Goal: Transaction & Acquisition: Purchase product/service

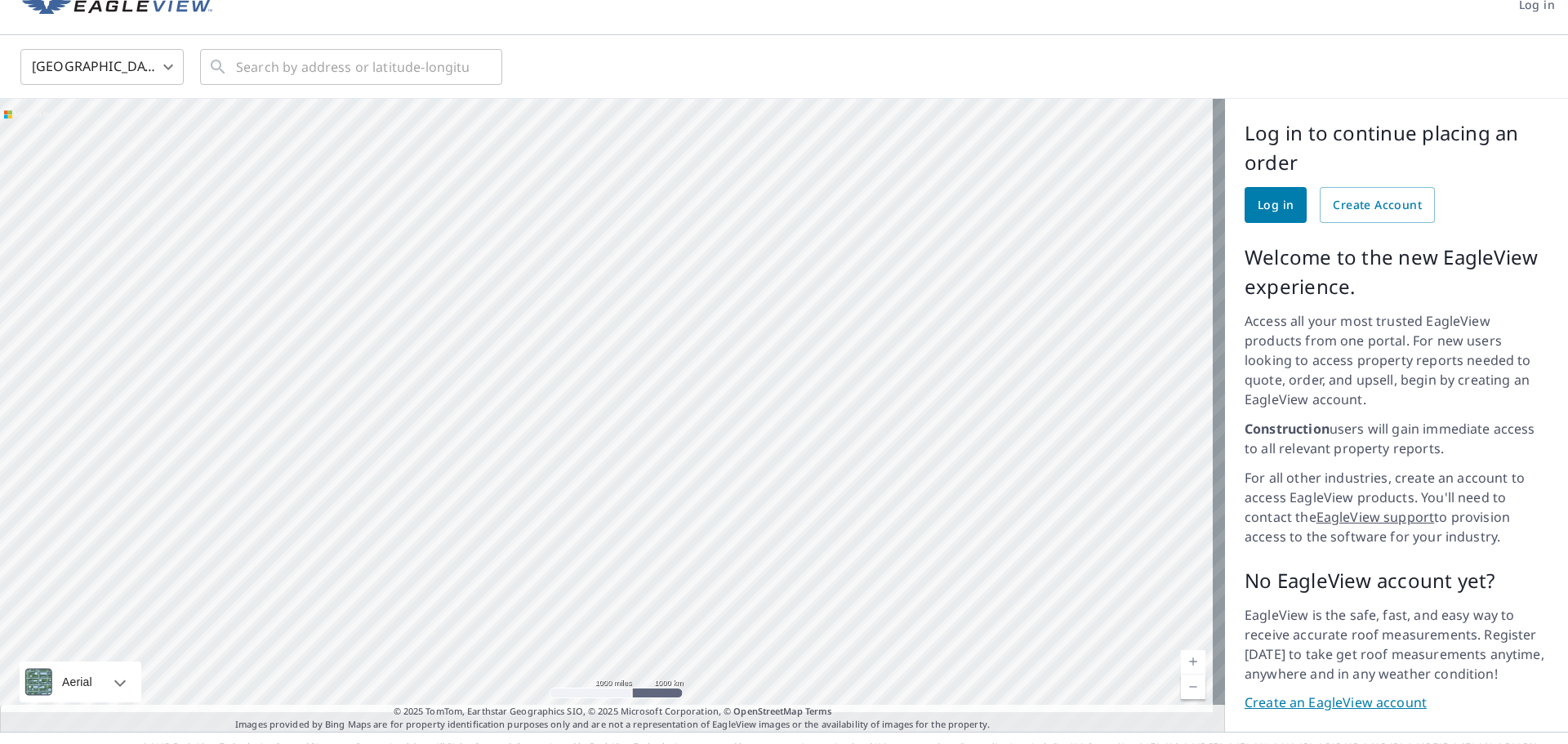
scroll to position [34, 0]
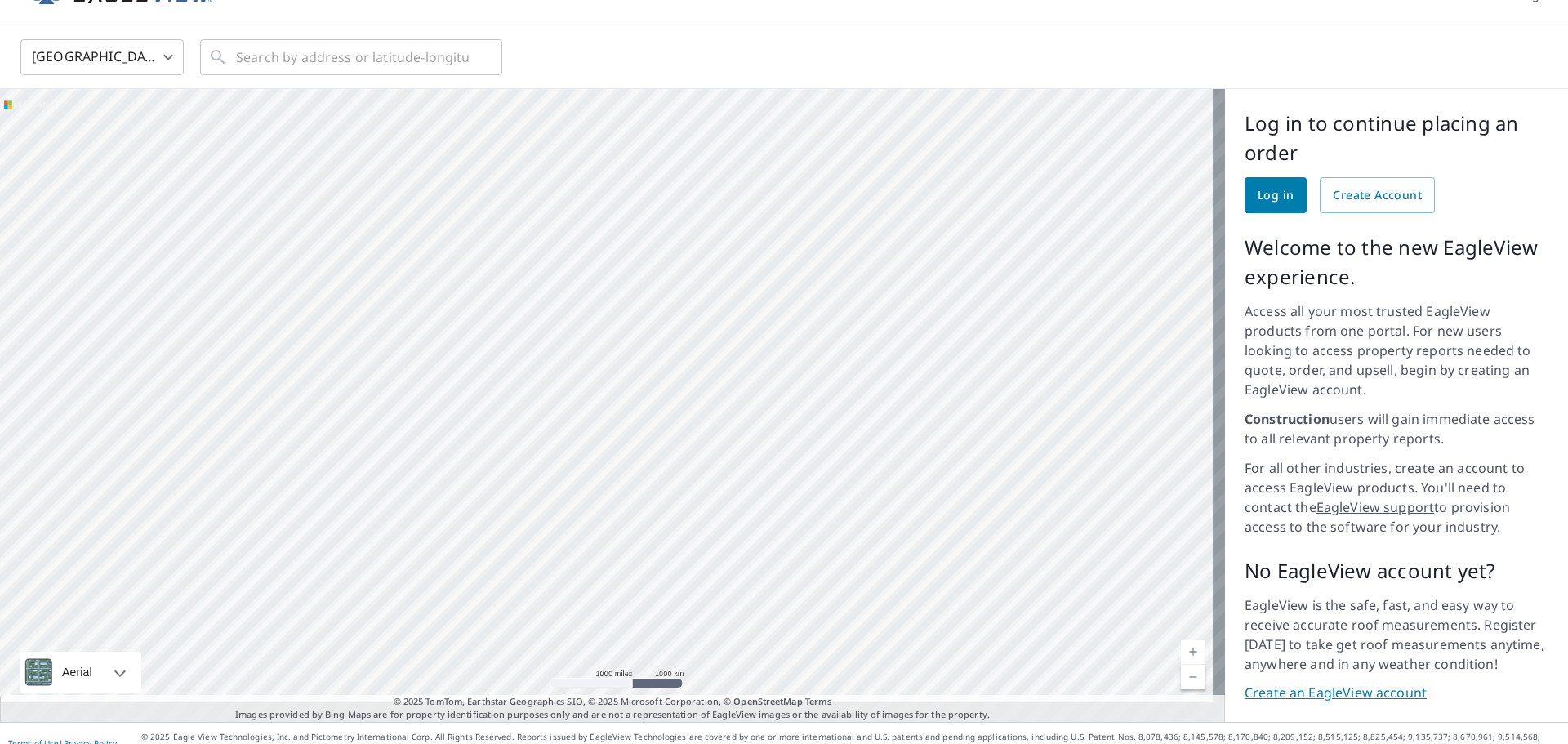
click at [1261, 192] on span "Log in" at bounding box center [1275, 195] width 36 height 20
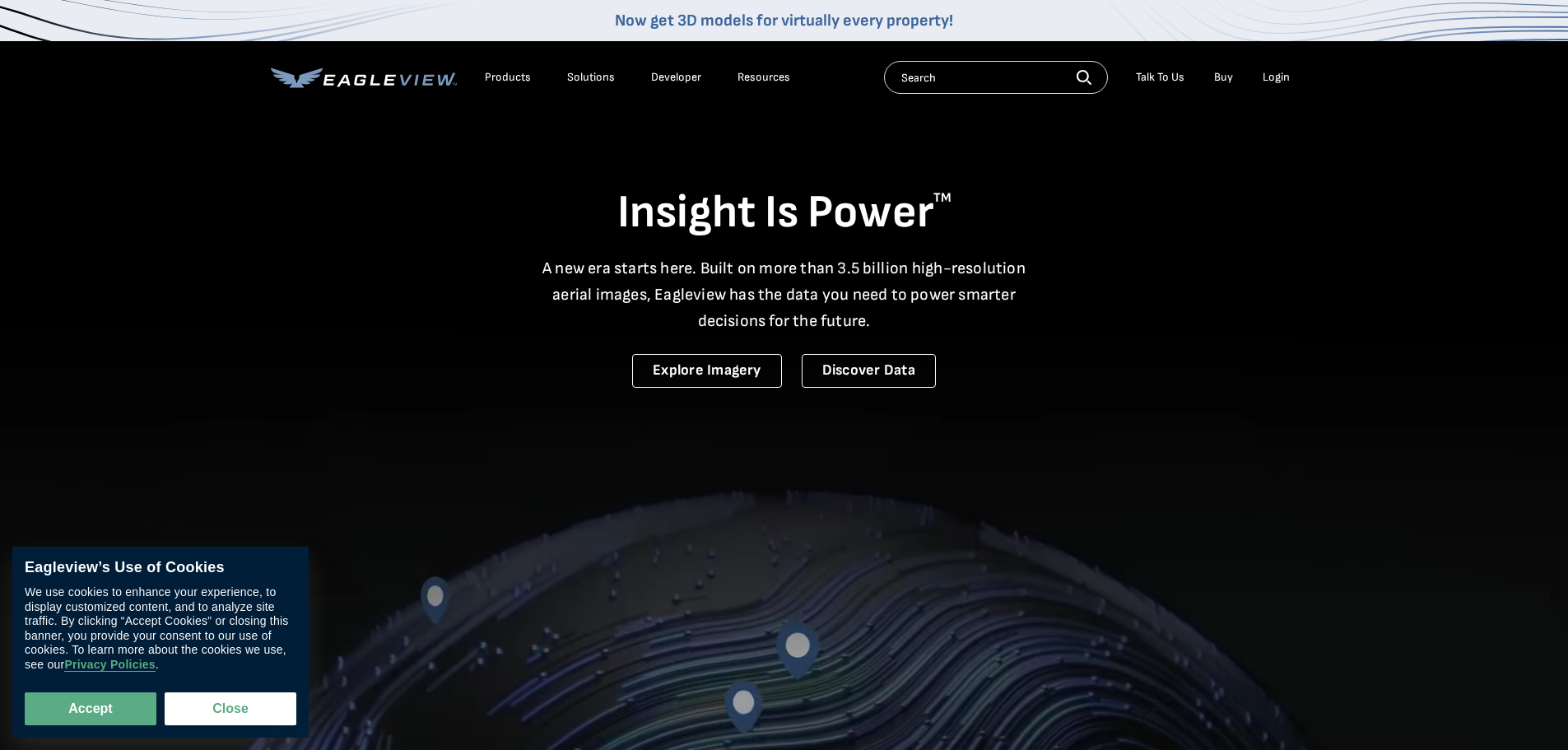
click at [502, 73] on div "Products" at bounding box center [508, 78] width 46 height 15
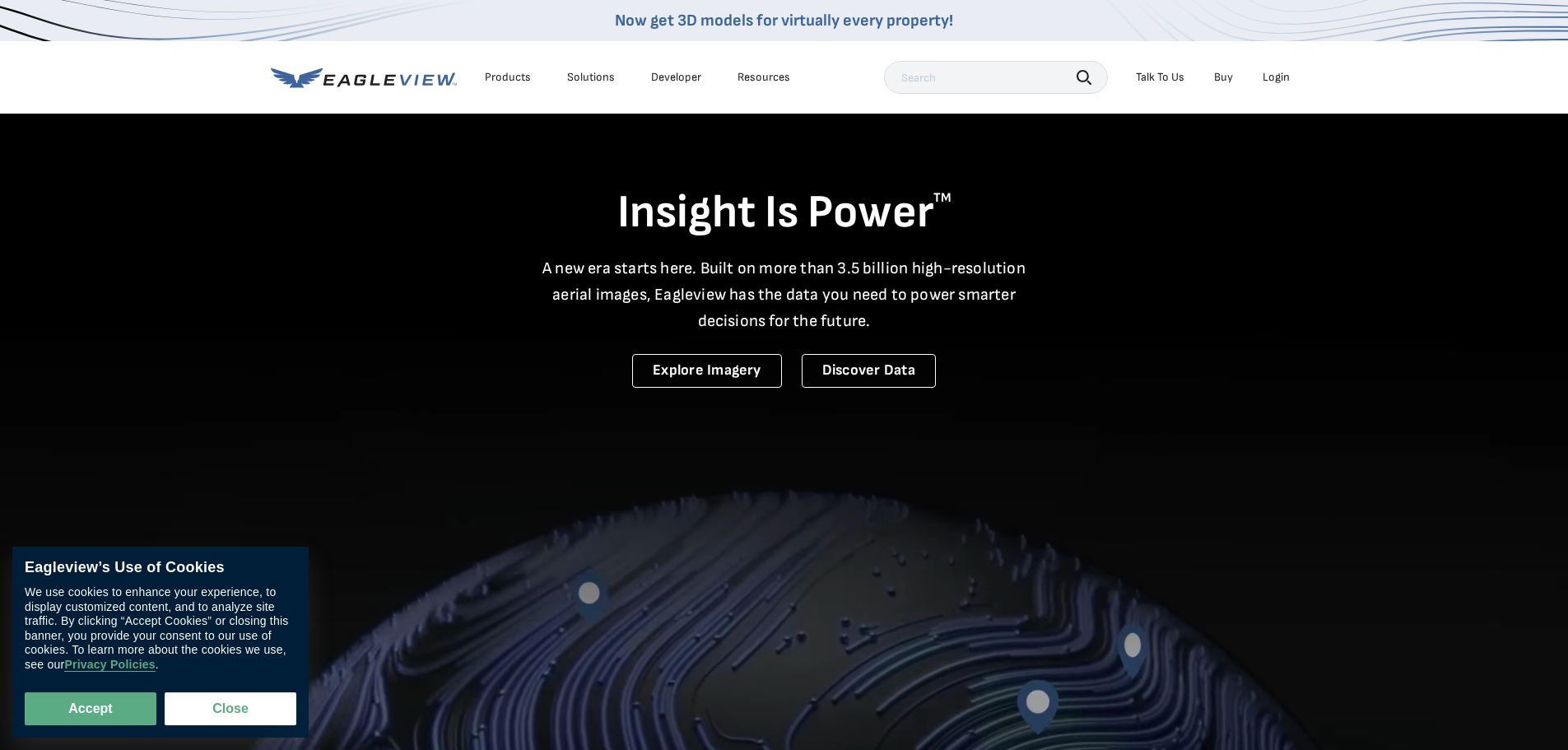
click at [1275, 76] on div "Login" at bounding box center [1276, 78] width 27 height 15
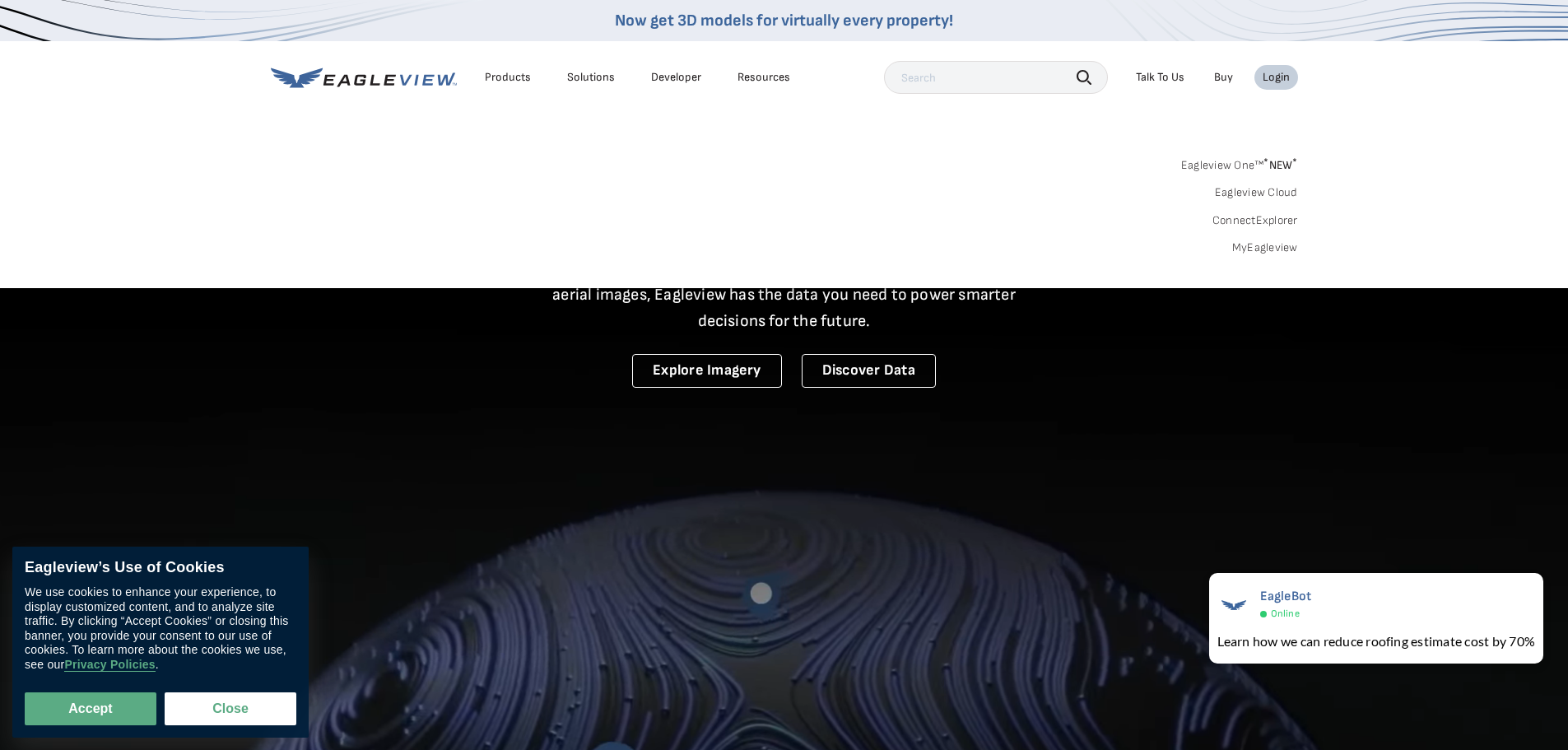
click at [1260, 245] on link "MyEagleview" at bounding box center [1265, 248] width 66 height 15
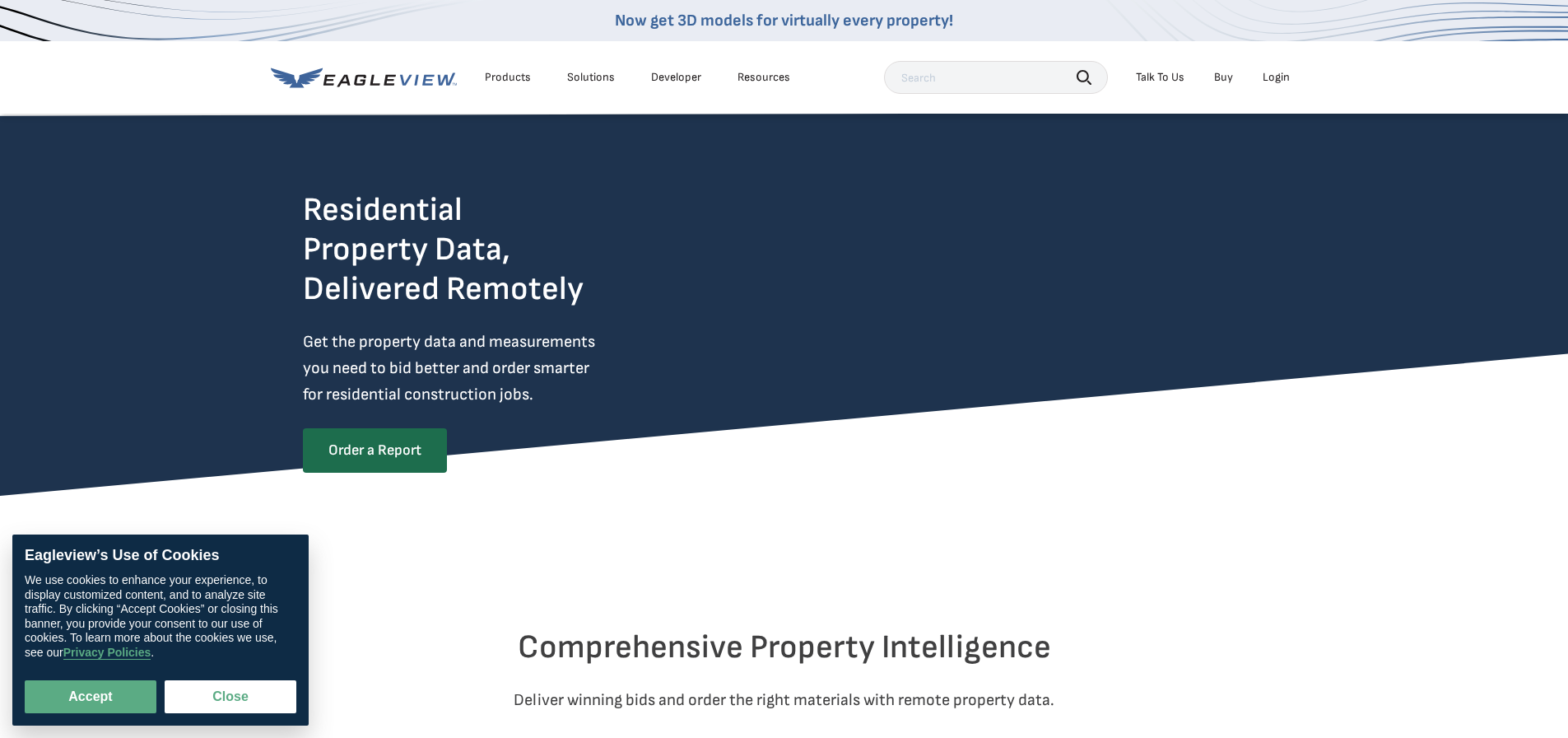
click at [1267, 72] on div "Login" at bounding box center [1276, 78] width 27 height 15
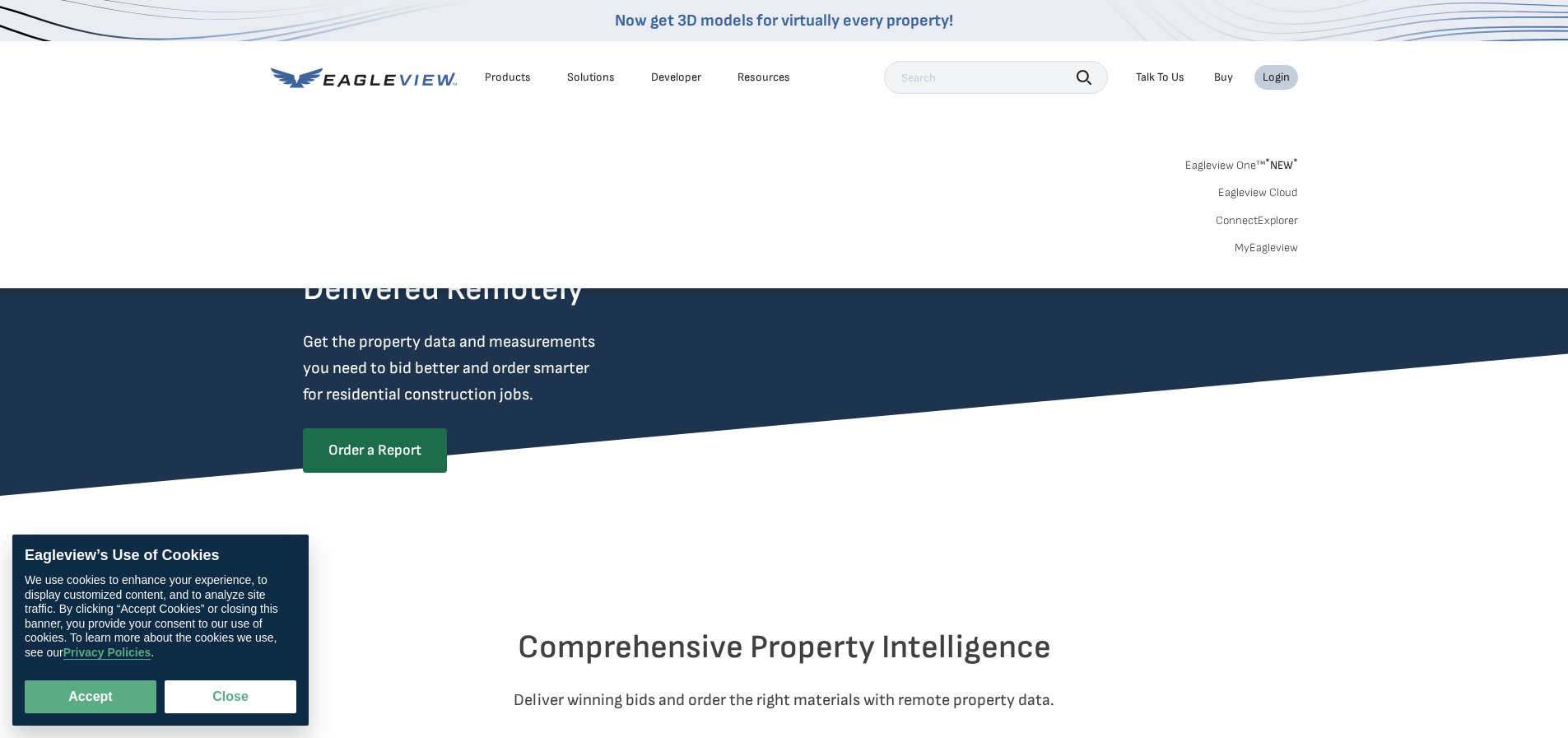
click at [1279, 78] on div "Login" at bounding box center [1276, 78] width 27 height 15
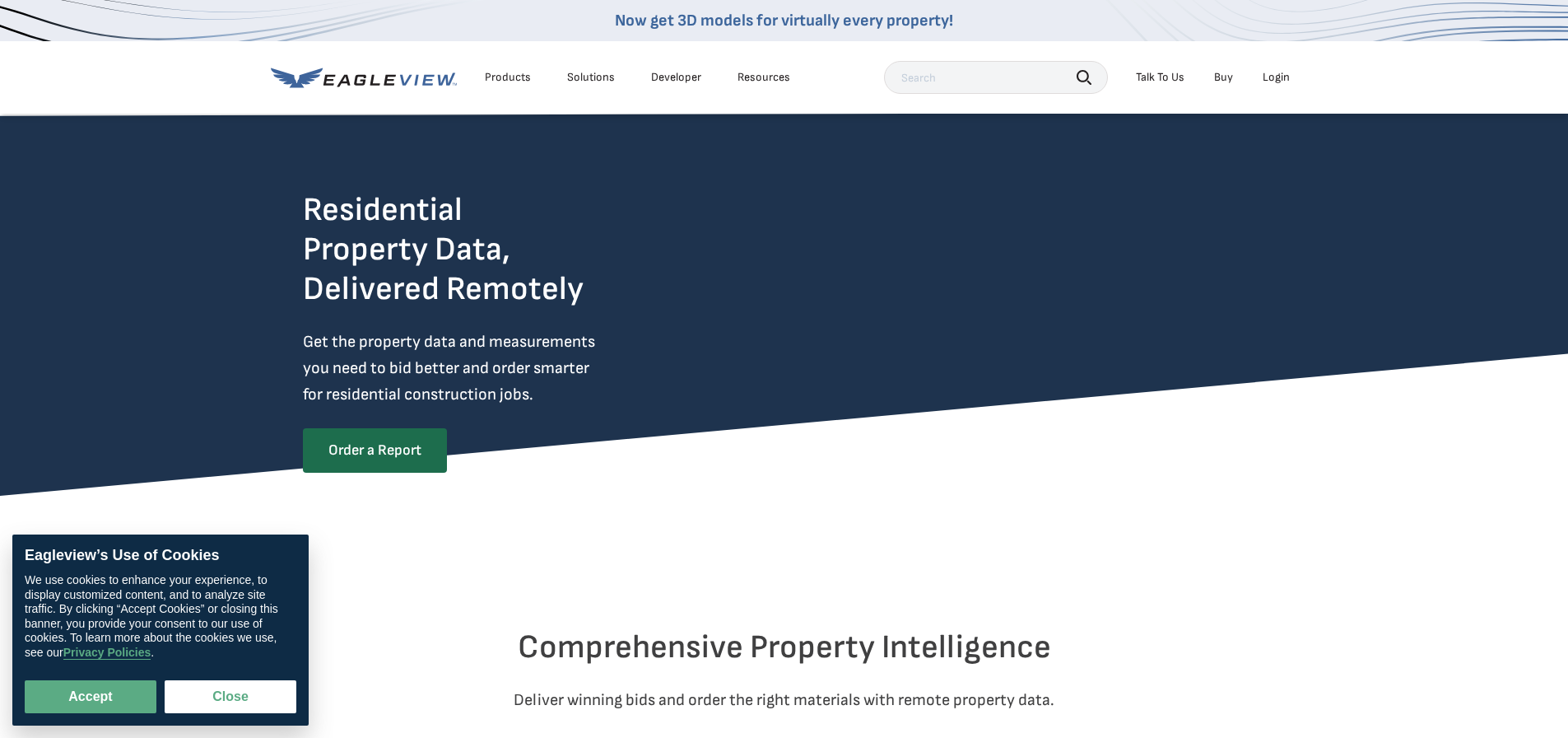
click at [1279, 75] on div "Login" at bounding box center [1276, 78] width 27 height 15
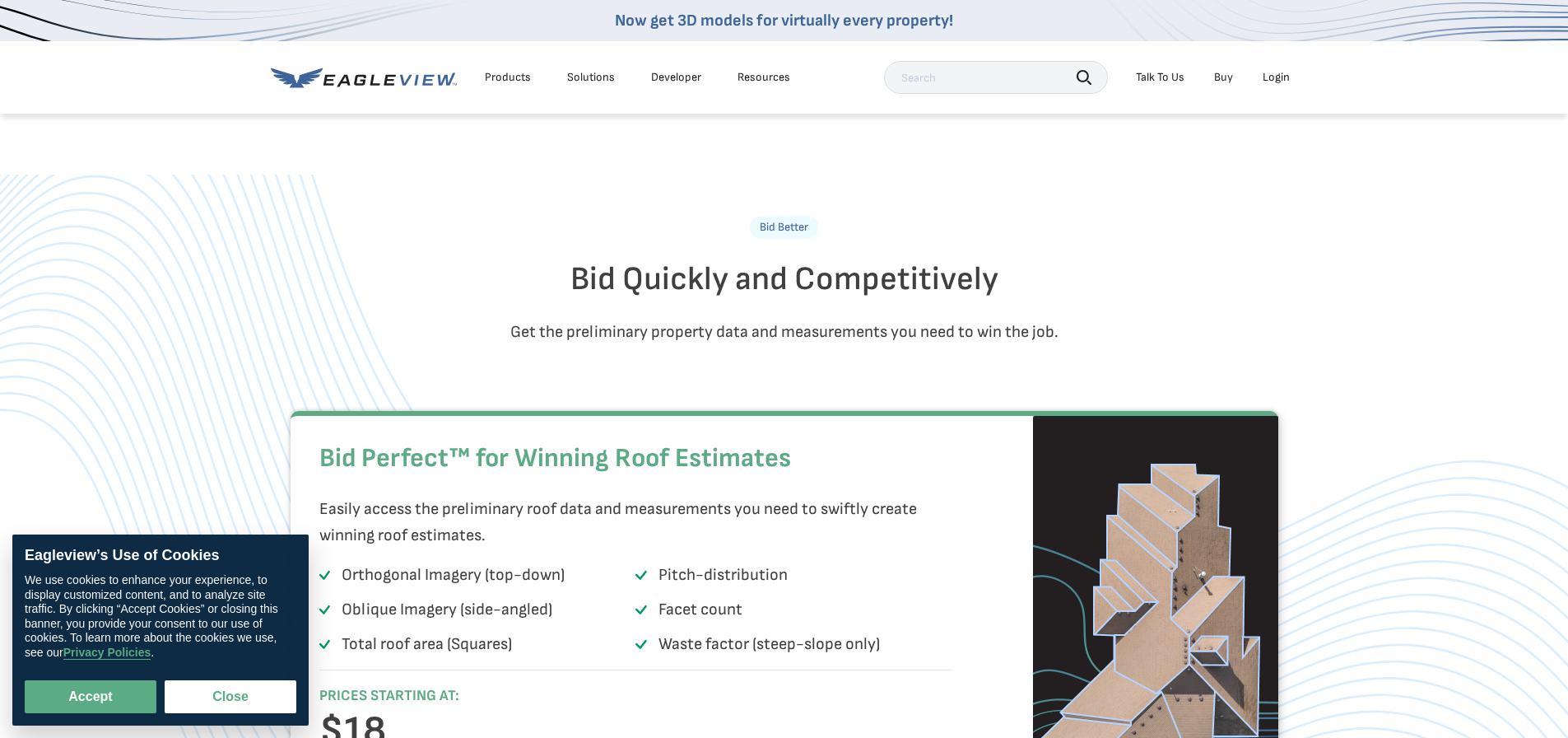
scroll to position [906, 0]
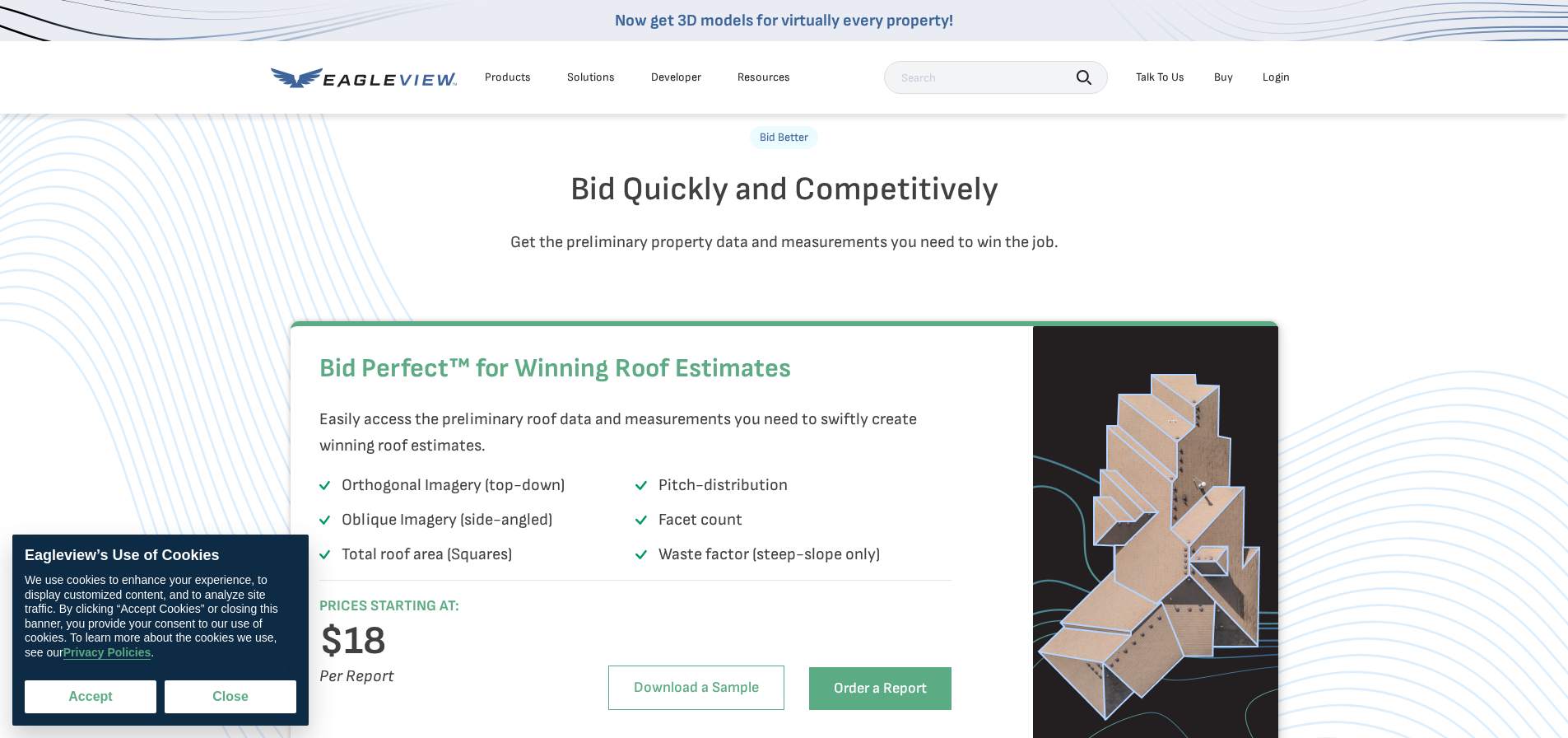
click at [78, 687] on button "Accept" at bounding box center [90, 697] width 132 height 33
checkbox input "true"
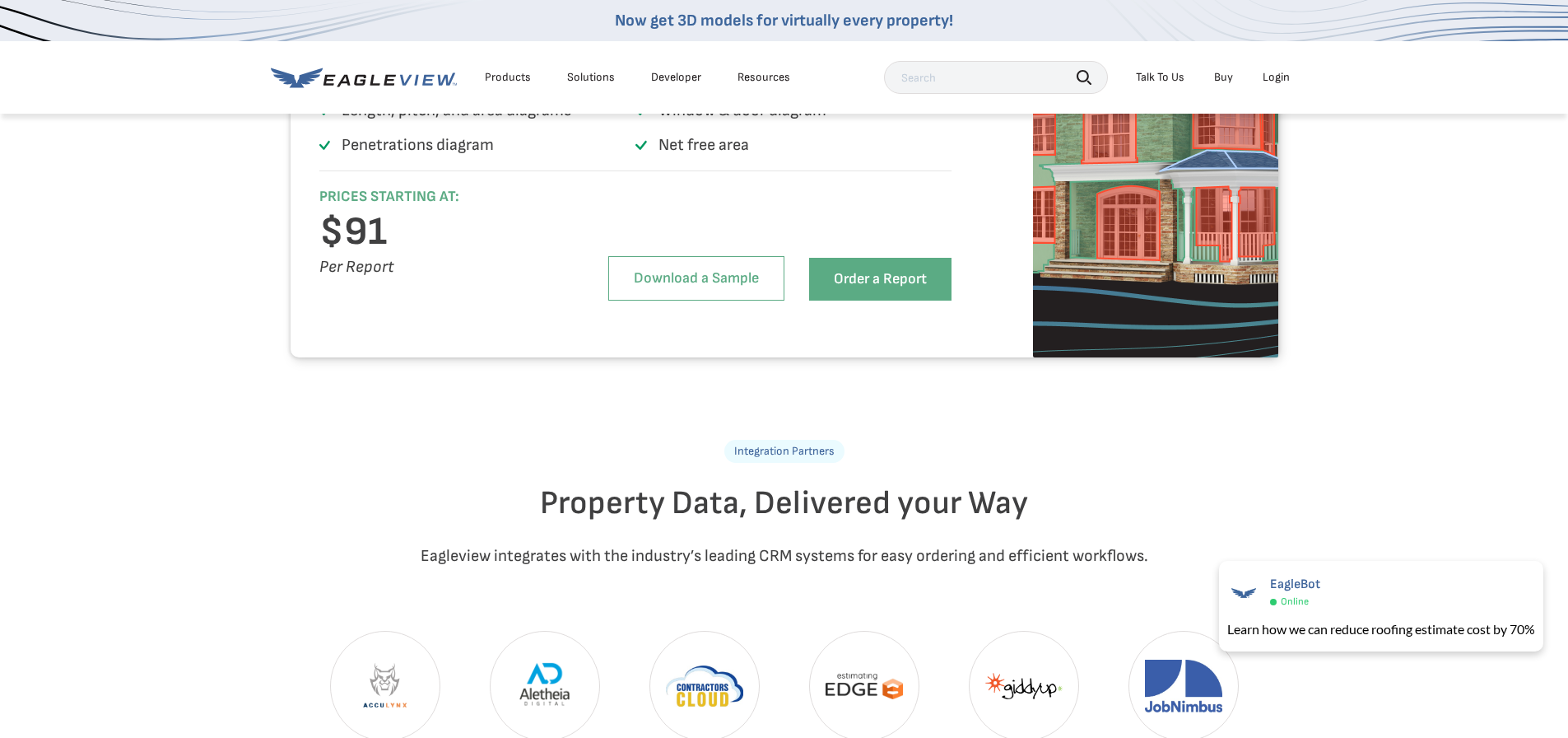
scroll to position [3459, 0]
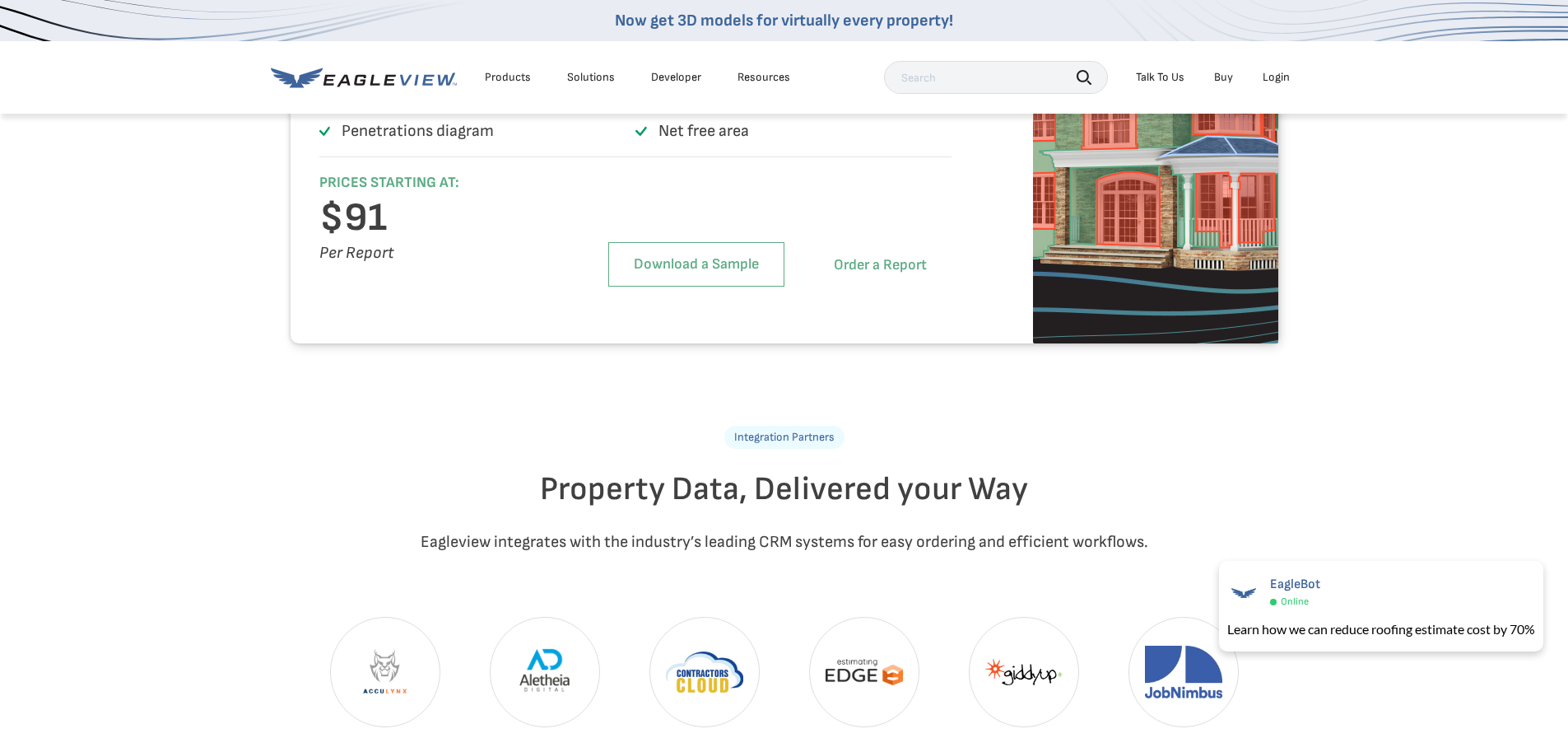
click at [861, 286] on link "Order a Report" at bounding box center [880, 265] width 143 height 43
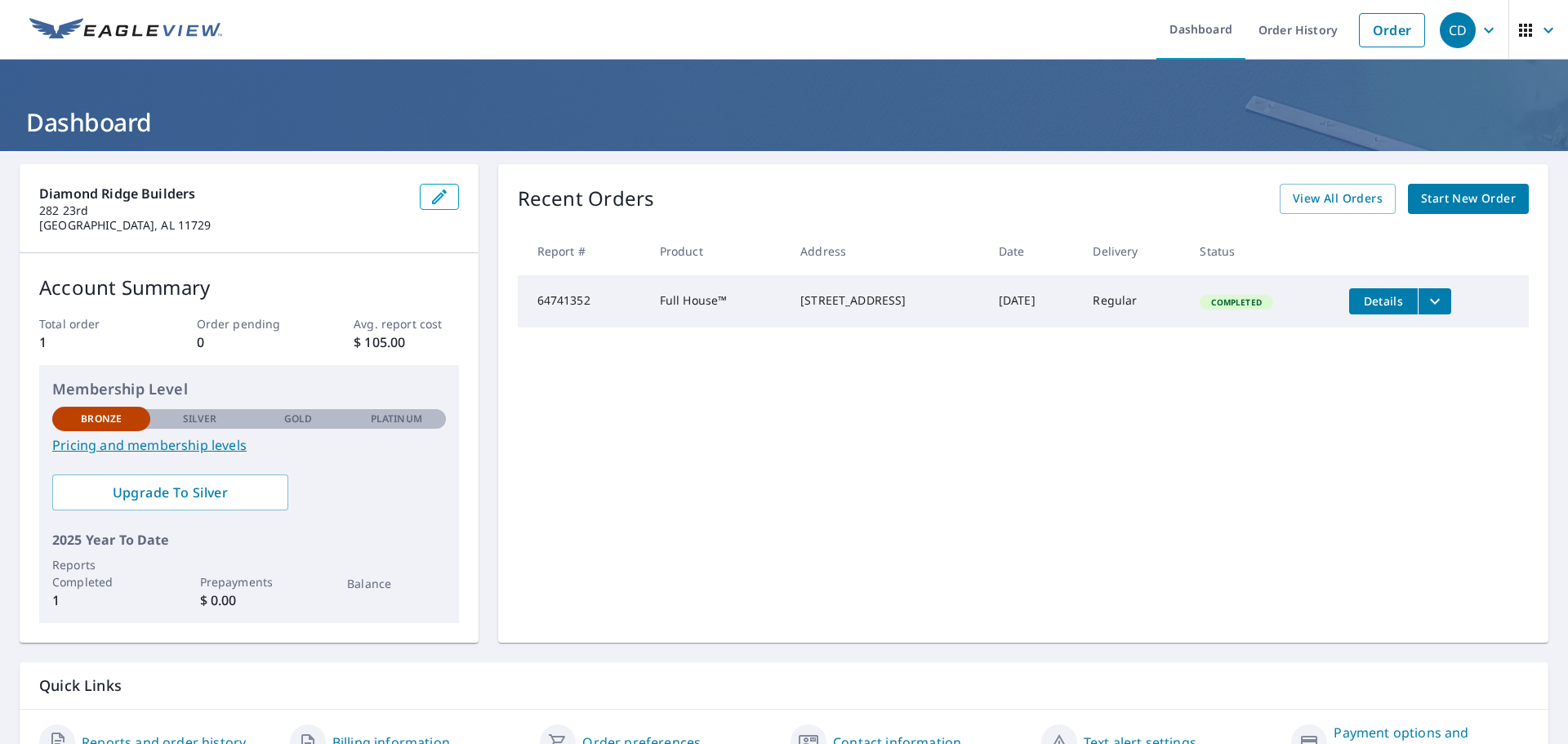
click at [1421, 196] on span "Start New Order" at bounding box center [1468, 198] width 95 height 20
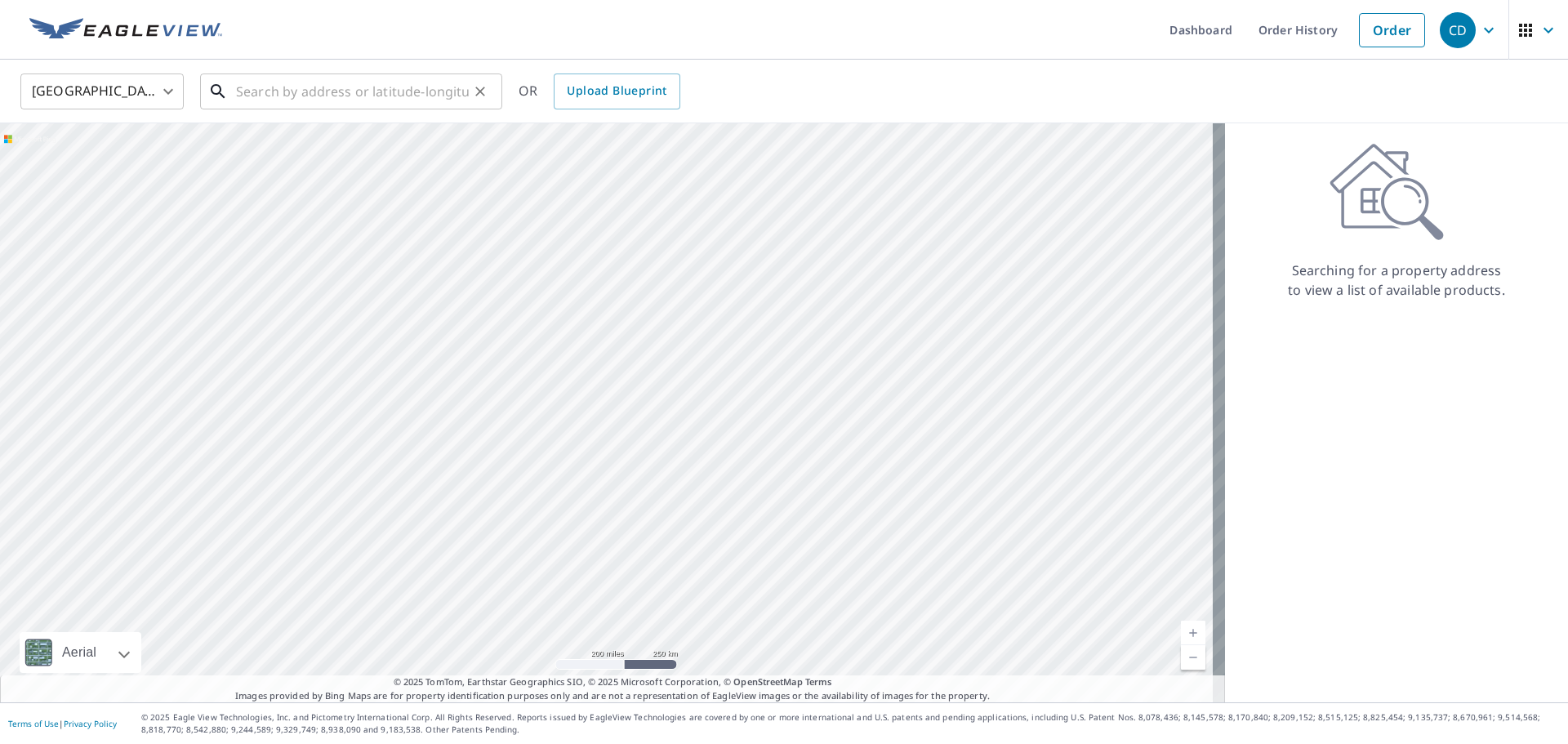
click at [256, 90] on input "text" at bounding box center [352, 91] width 233 height 46
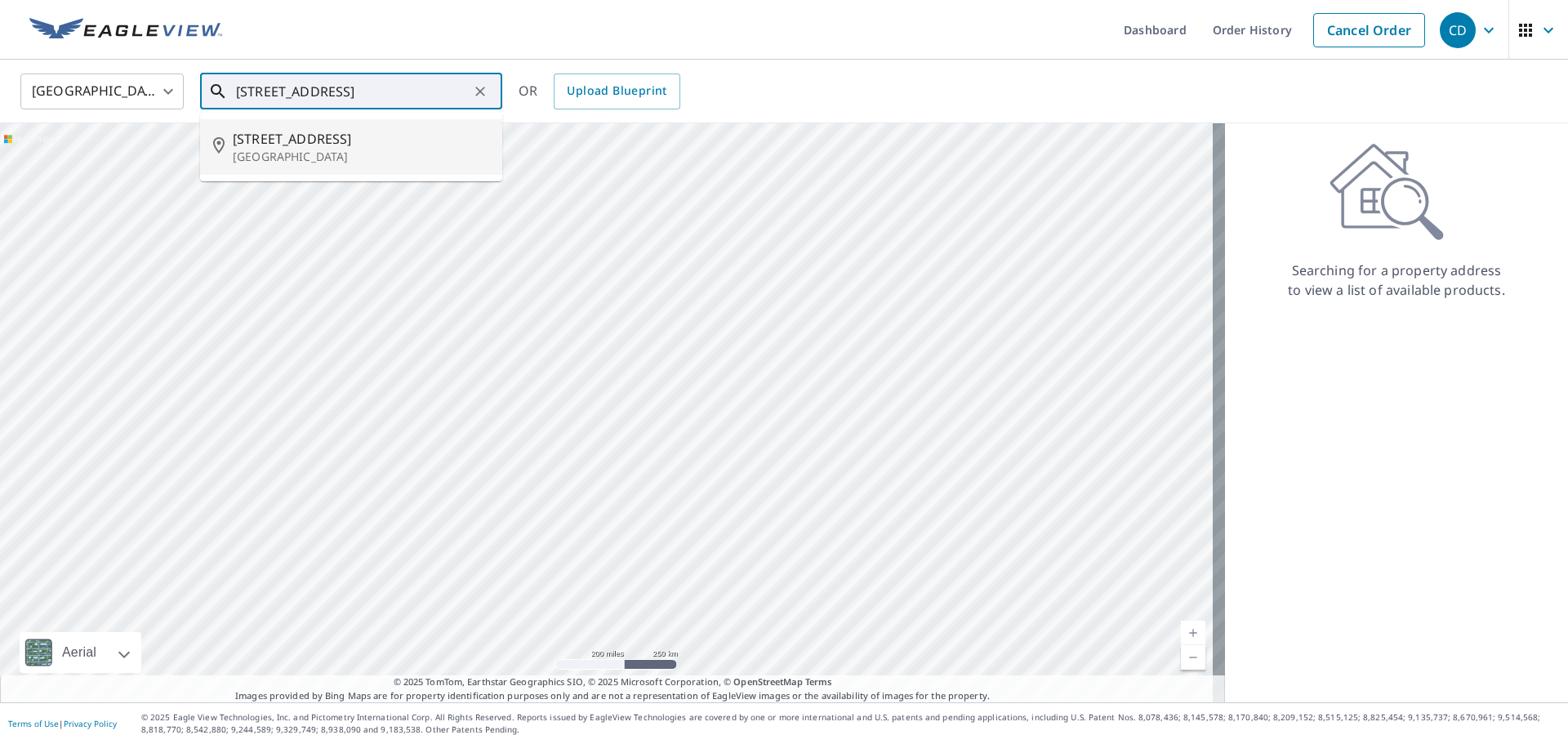
click at [316, 133] on span "55 Brooklyn St" at bounding box center [361, 138] width 256 height 19
type input "55 Brooklyn St Deer Park, NY 11729"
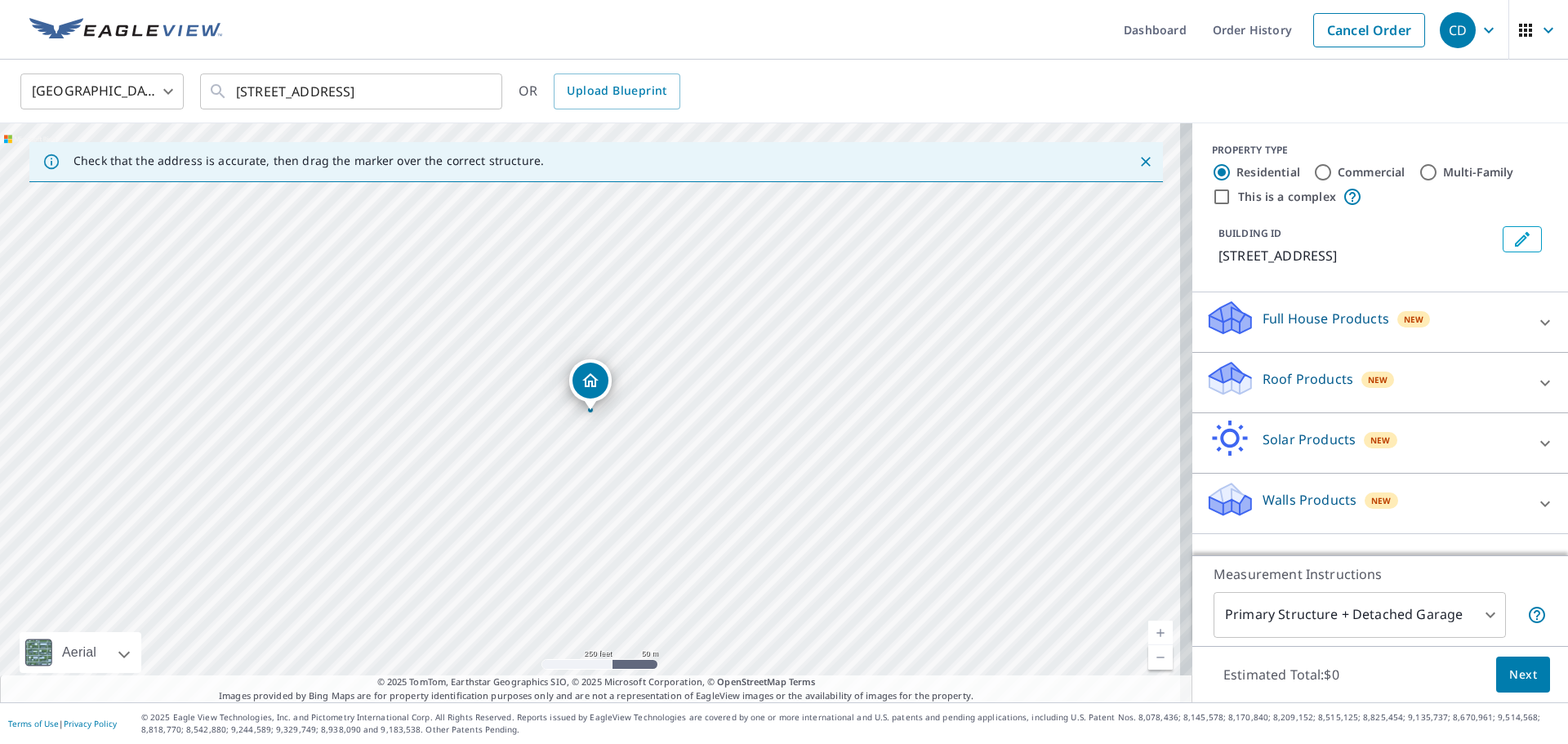
click at [1535, 316] on icon at bounding box center [1545, 322] width 19 height 19
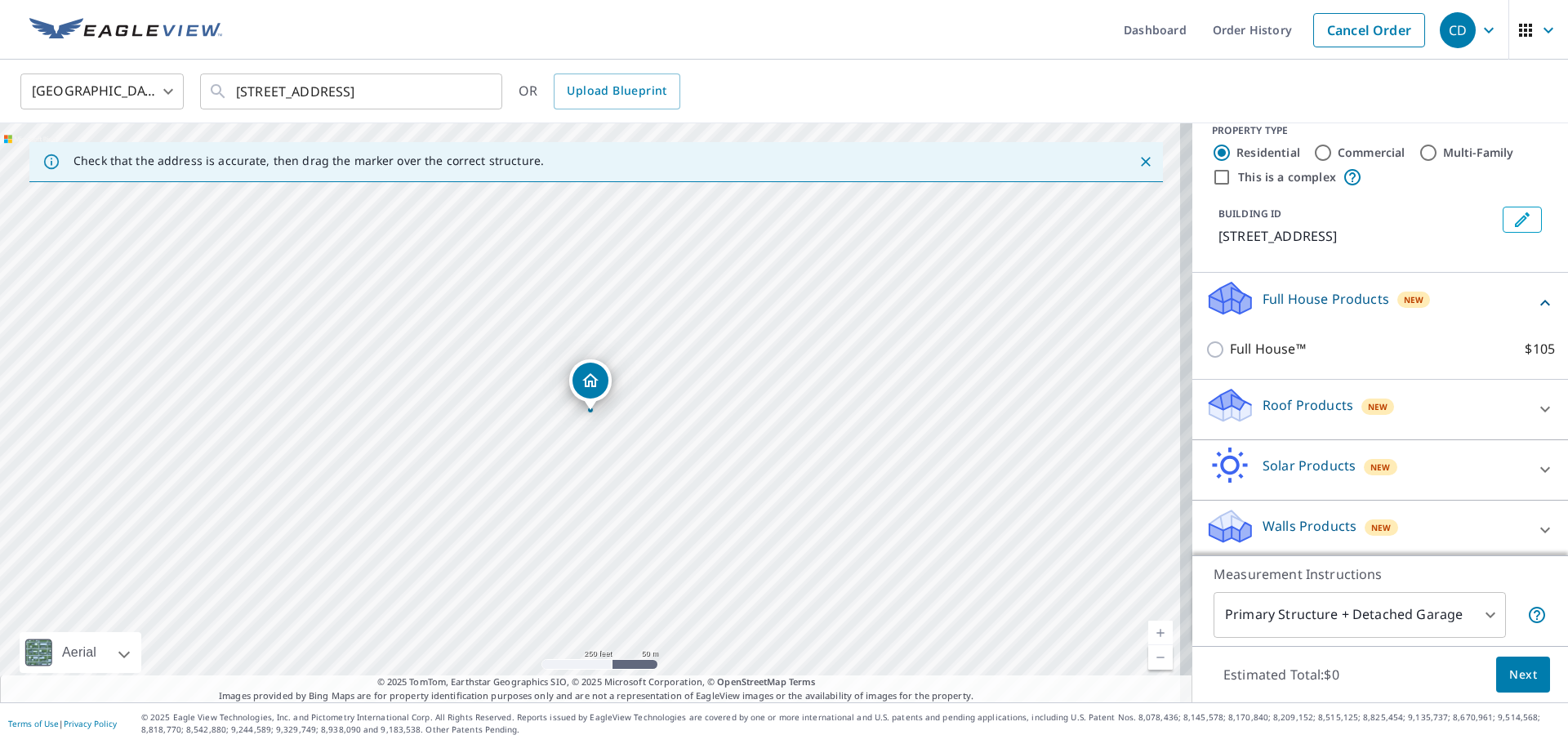
scroll to position [25, 0]
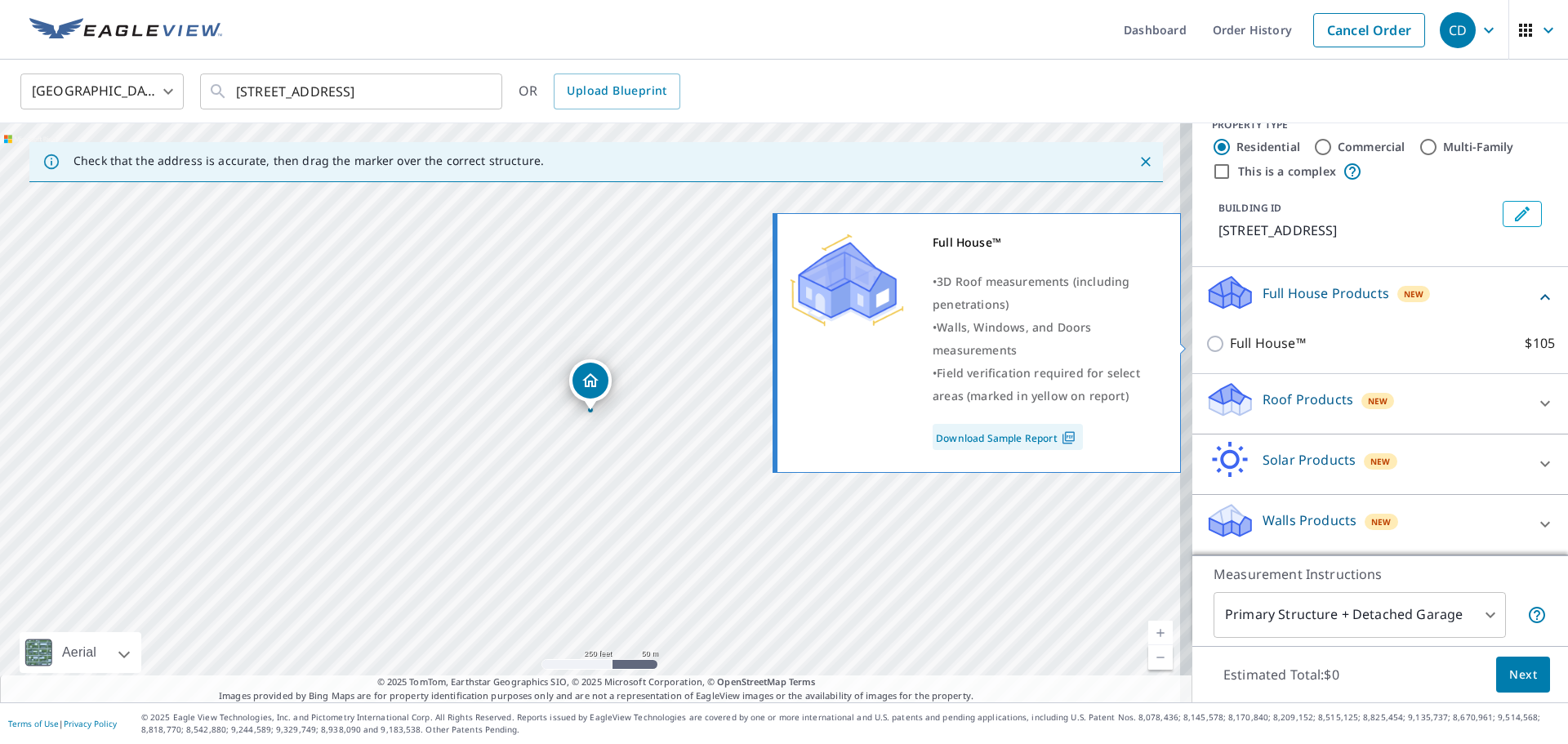
click at [1206, 341] on input "Full House™ $105" at bounding box center [1217, 343] width 24 height 19
checkbox input "true"
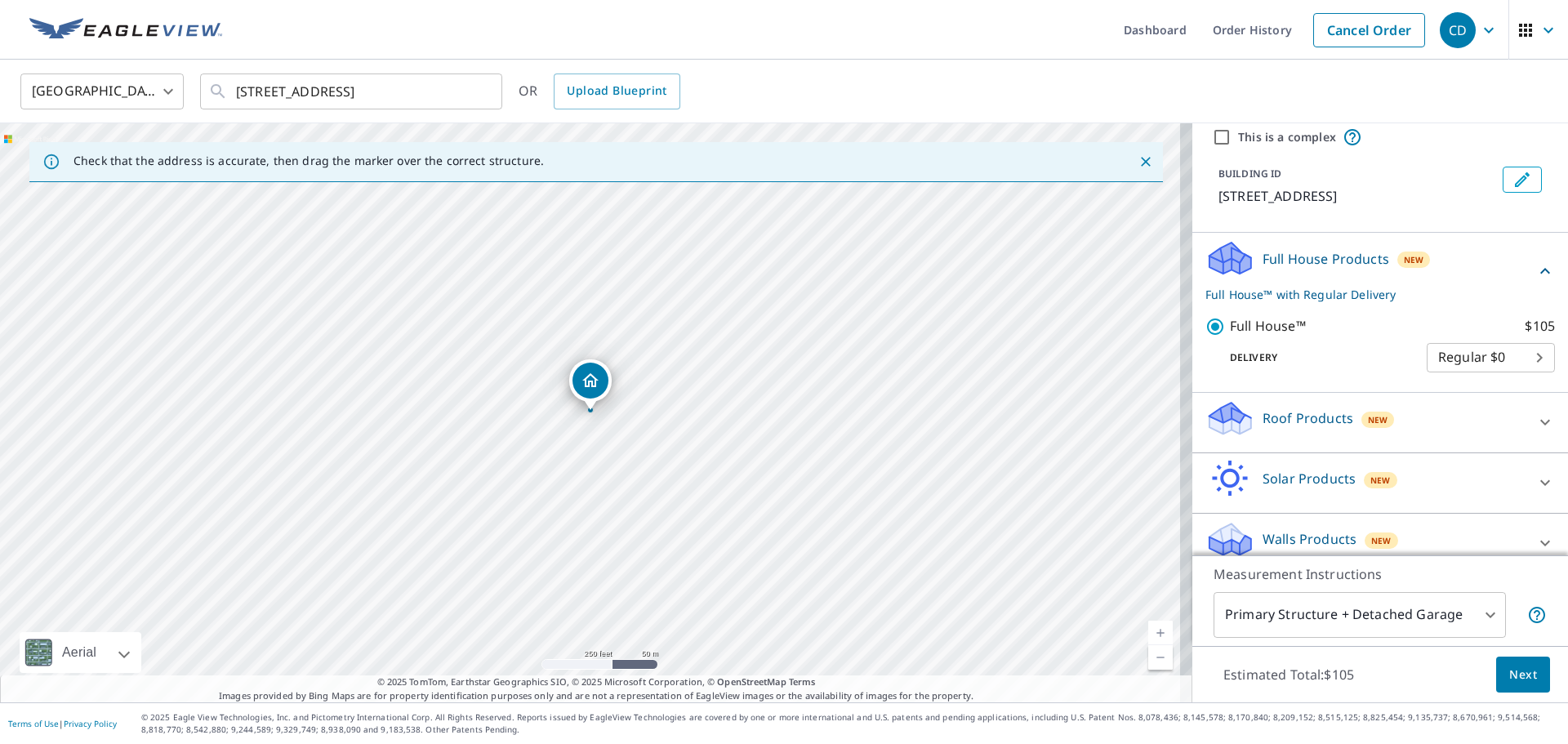
scroll to position [79, 0]
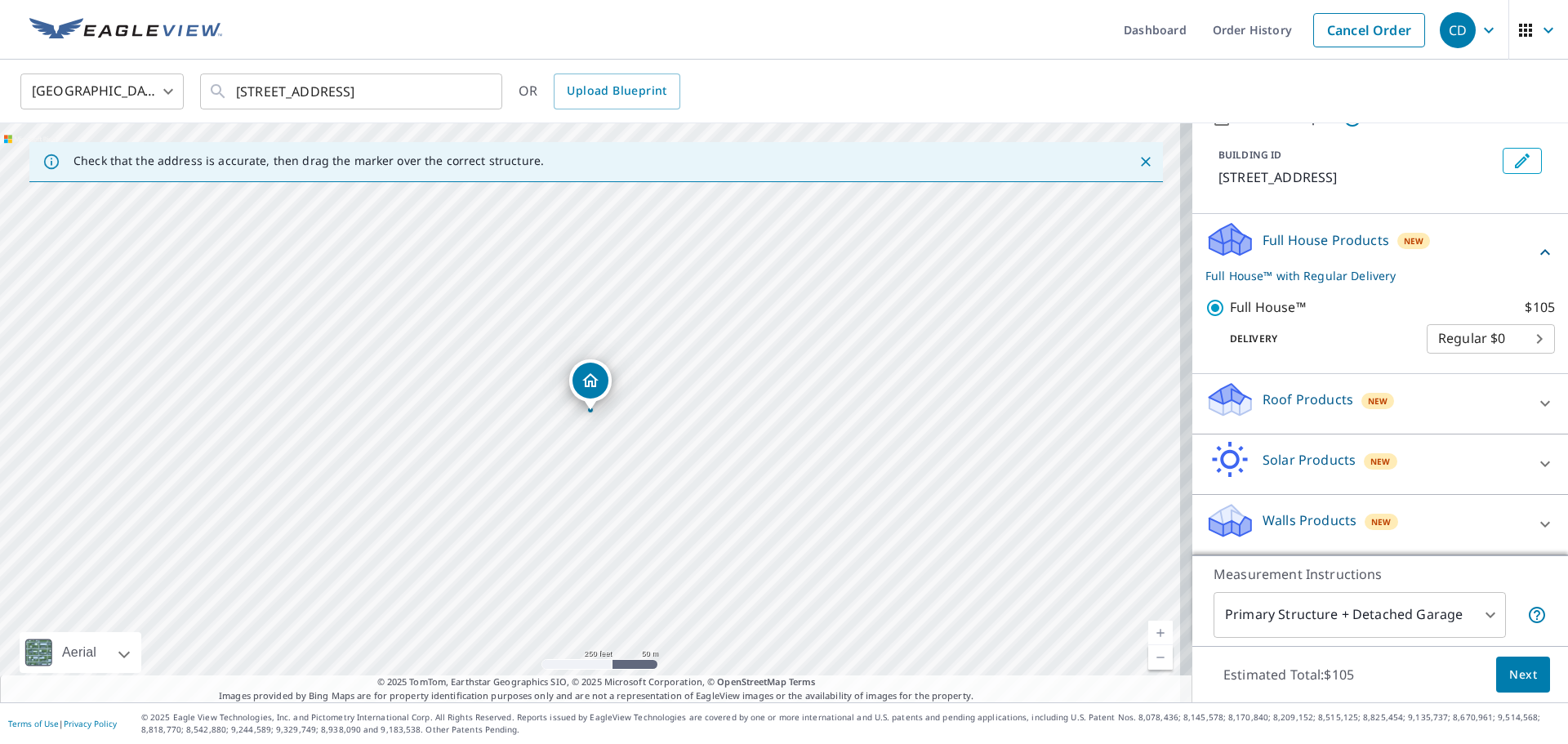
click at [1475, 613] on body "CD CD Dashboard Order History Cancel Order CD United States US ​ 55 Brooklyn St…" at bounding box center [784, 372] width 1568 height 744
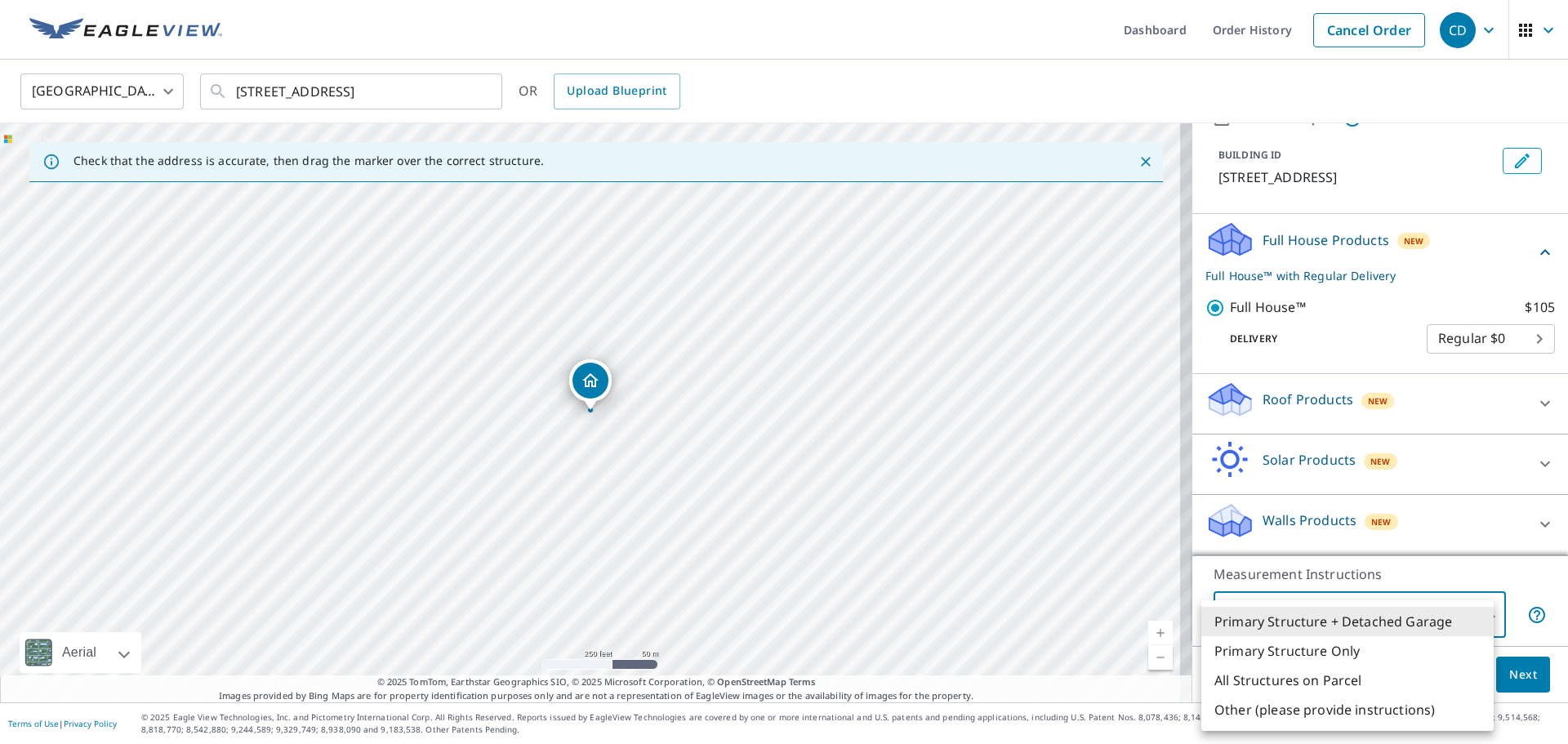
click at [1446, 621] on li "Primary Structure + Detached Garage" at bounding box center [1347, 621] width 292 height 29
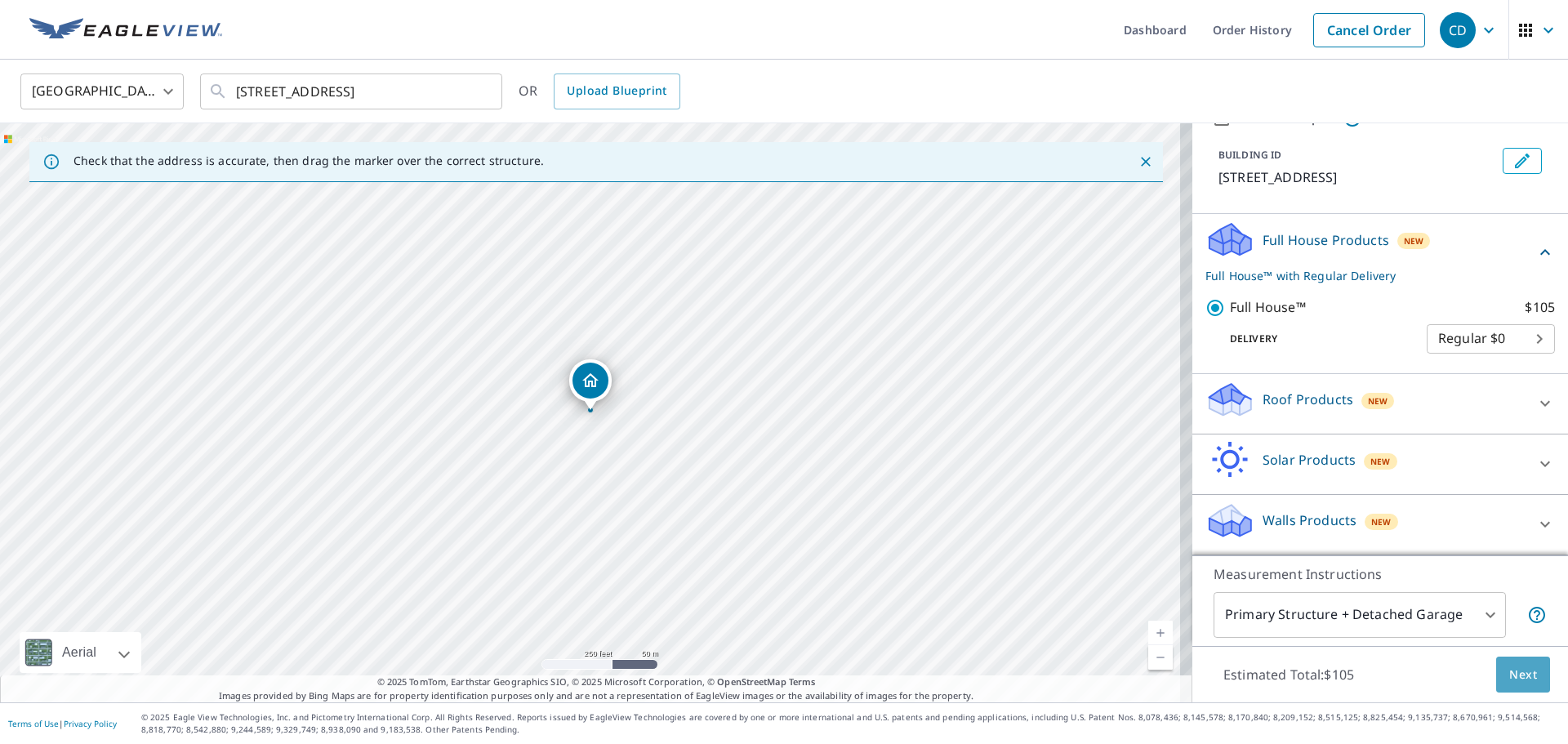
click at [1509, 676] on span "Next" at bounding box center [1523, 675] width 28 height 20
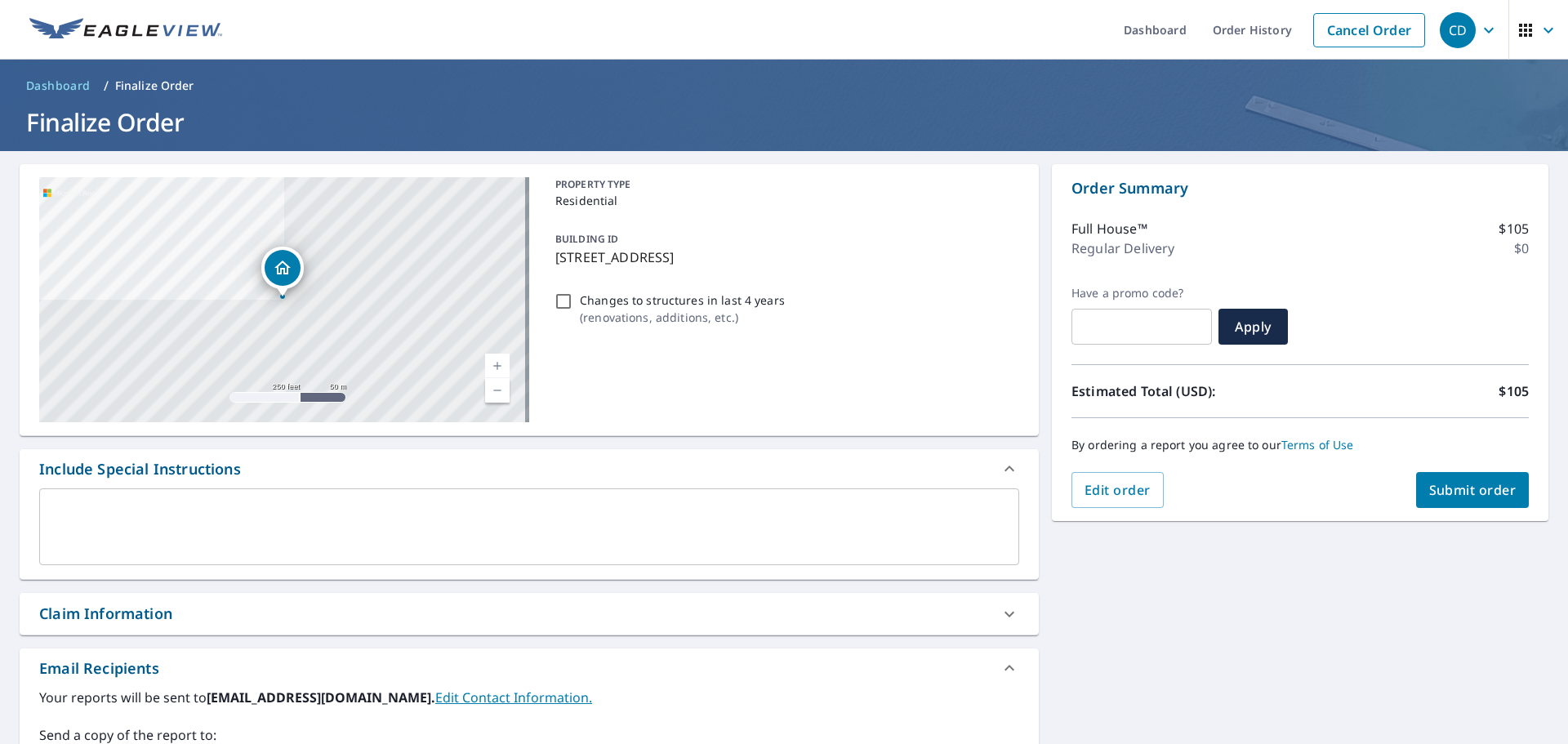
click at [553, 301] on input "Changes to structures in last 4 years ( renovations, additions, etc. )" at bounding box center [563, 300] width 19 height 19
checkbox input "true"
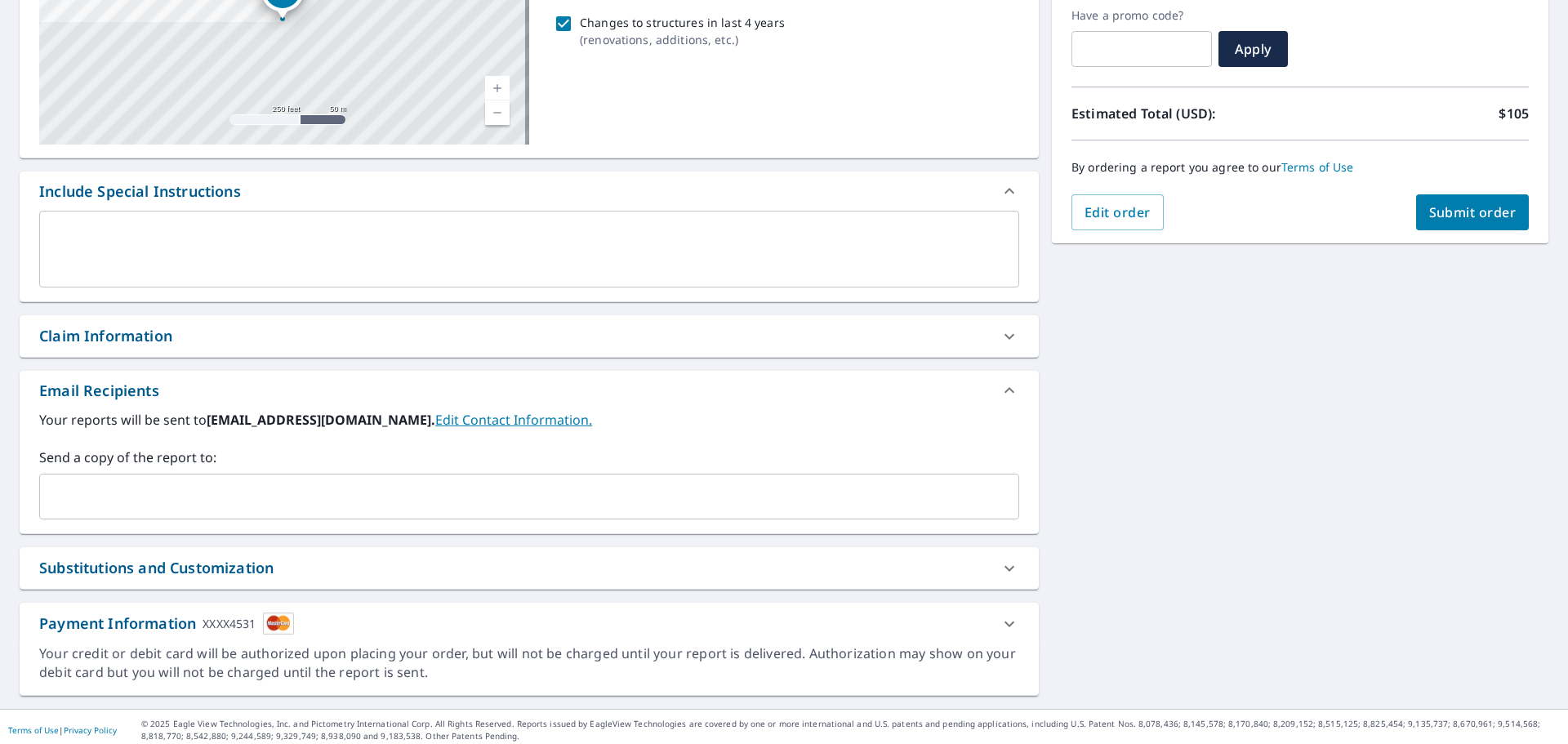
scroll to position [284, 0]
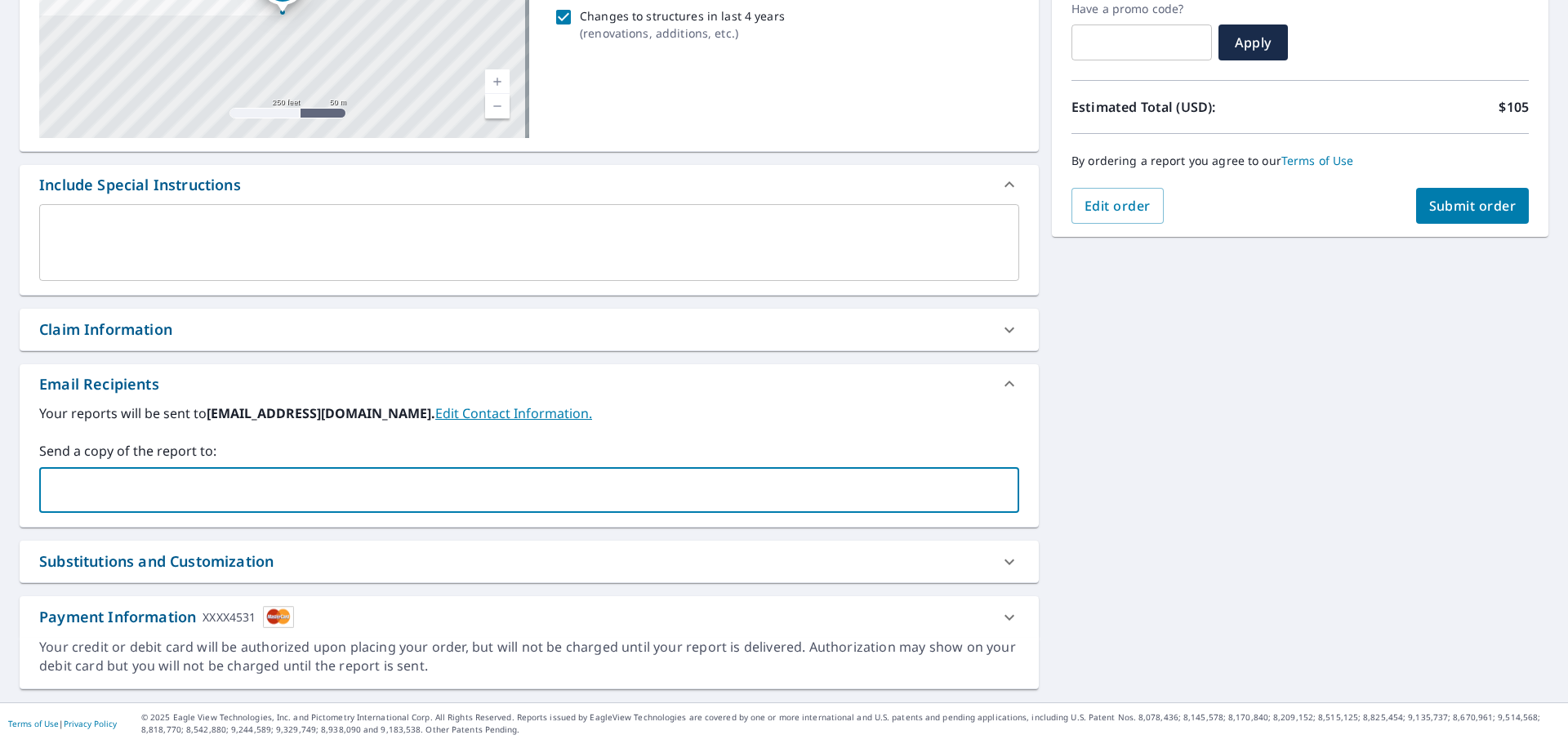
click at [104, 485] on input "text" at bounding box center [517, 490] width 941 height 31
type input "info@diamondridgeny.com"
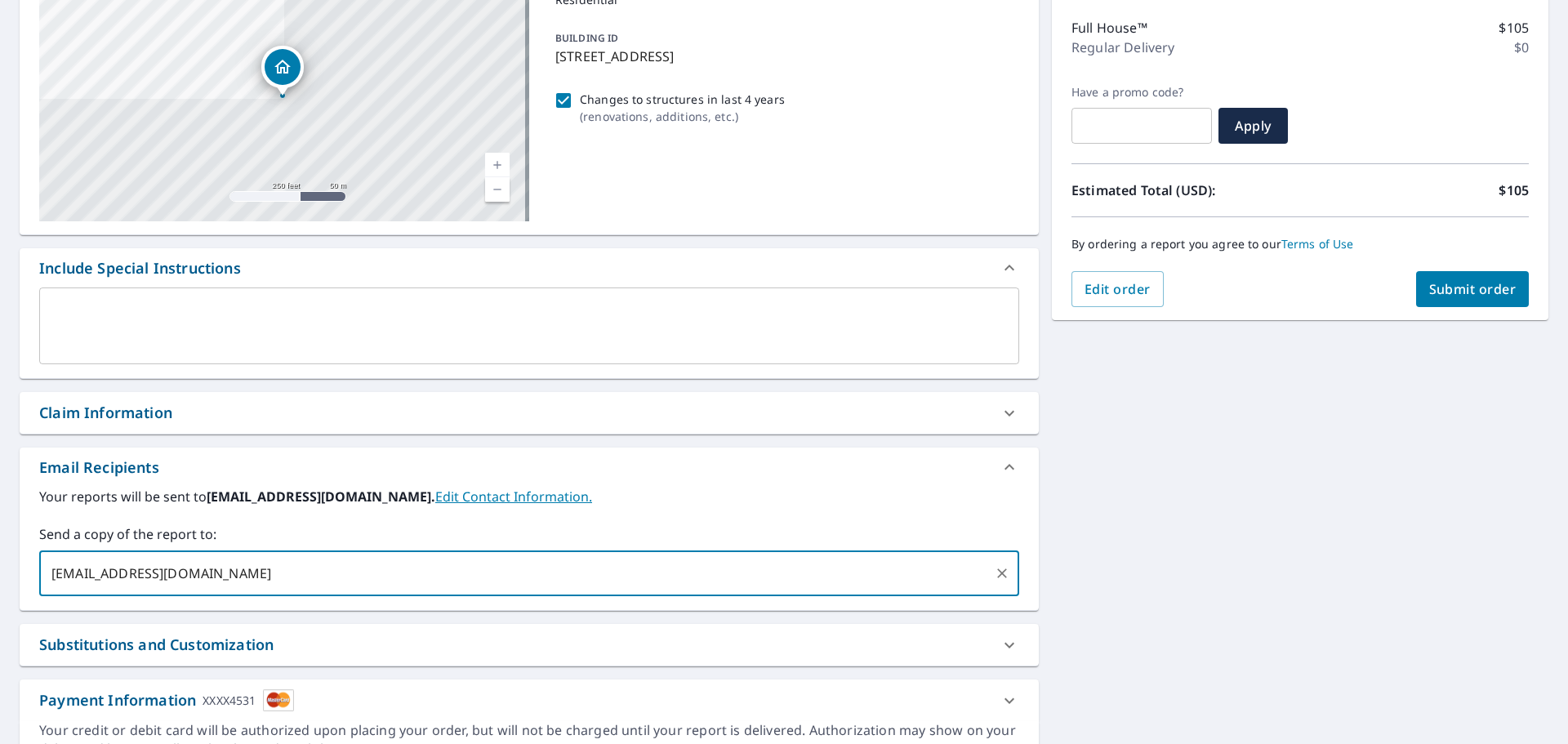
scroll to position [121, 0]
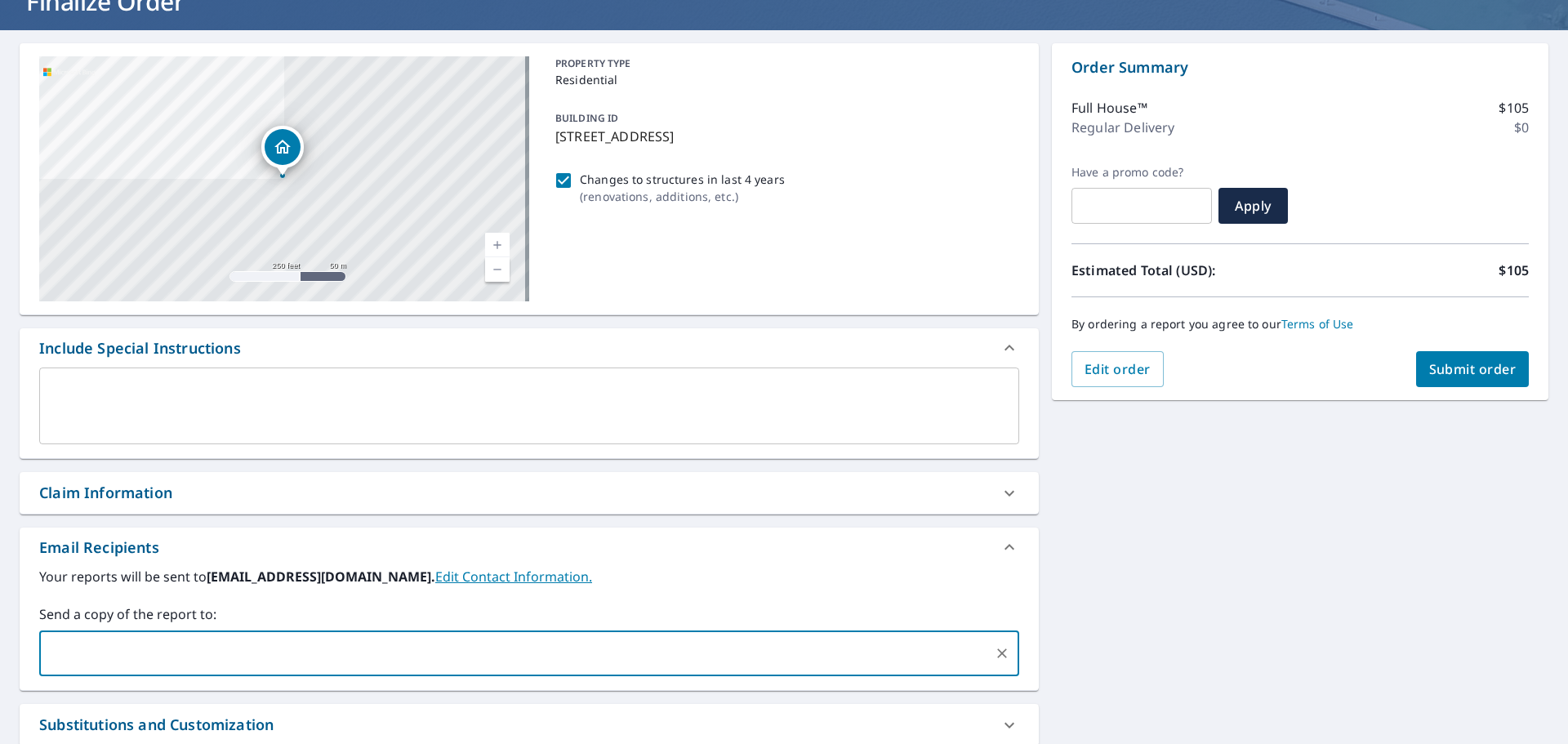
click at [558, 176] on input "Changes to structures in last 4 years ( renovations, additions, etc. )" at bounding box center [563, 180] width 19 height 19
checkbox input "false"
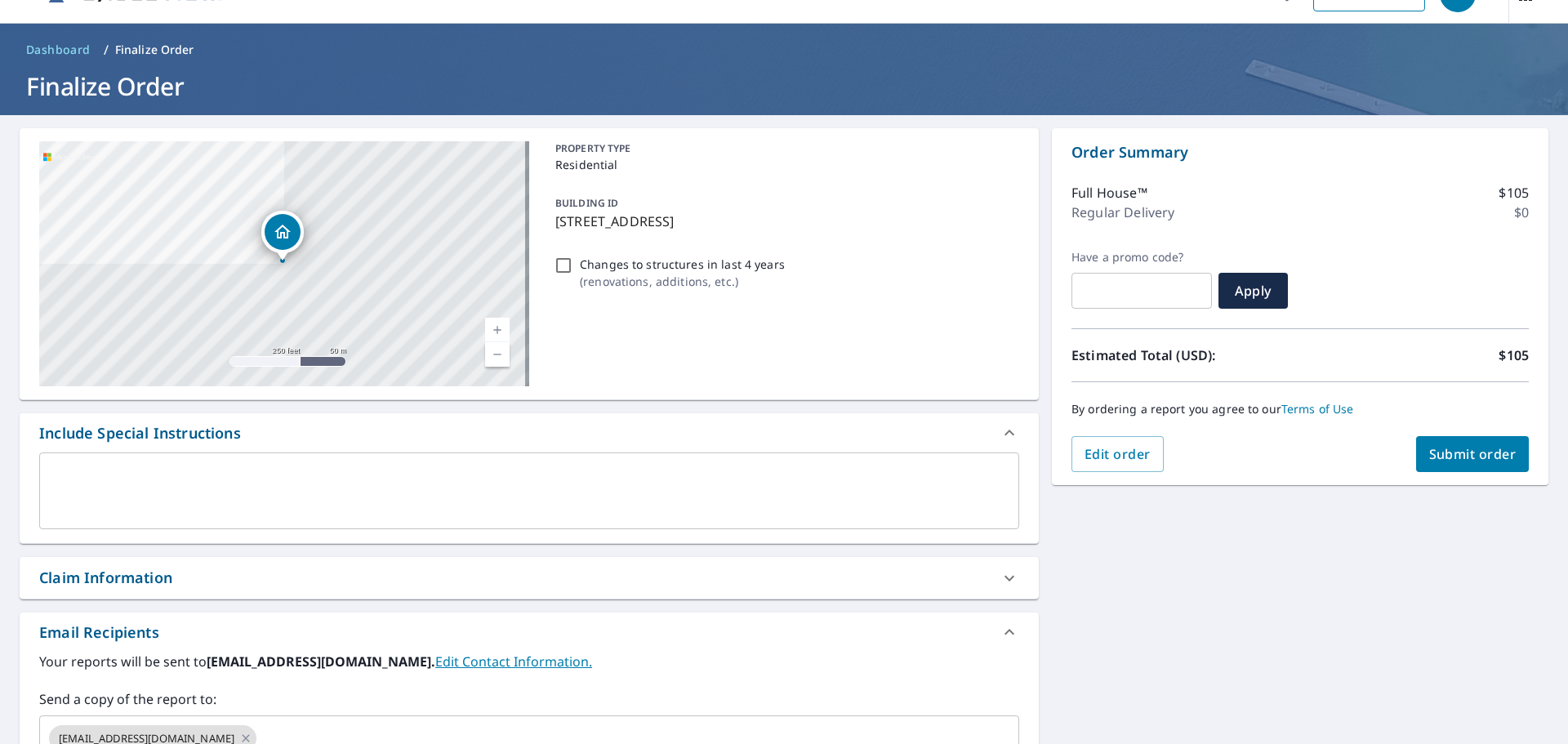
scroll to position [0, 0]
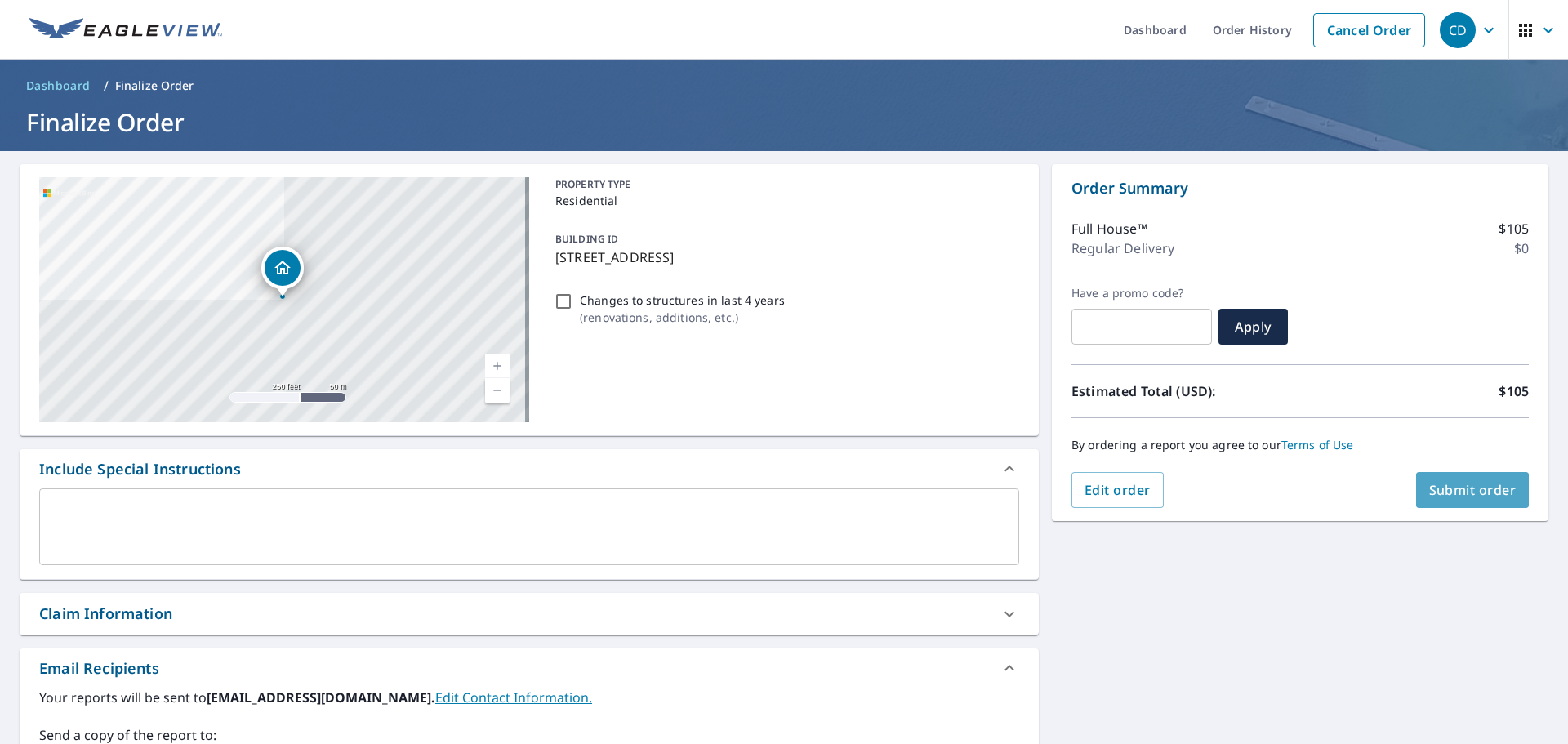
click at [1448, 485] on span "Submit order" at bounding box center [1473, 490] width 87 height 18
